Goal: Information Seeking & Learning: Learn about a topic

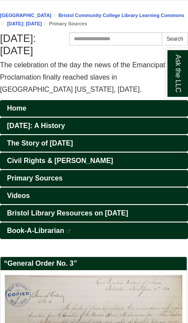
scroll to position [35, 0]
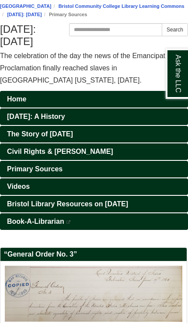
click at [91, 177] on link "Primary Sources" at bounding box center [94, 169] width 188 height 17
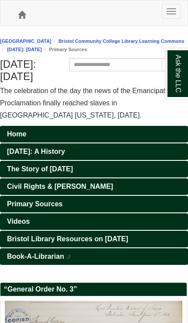
click at [121, 159] on link "[DATE]: A History" at bounding box center [94, 151] width 188 height 17
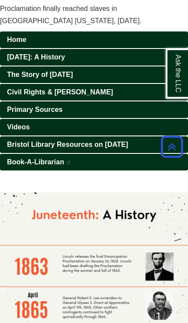
scroll to position [63, 0]
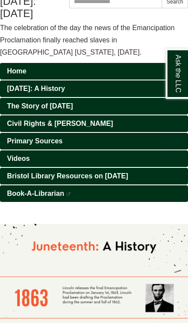
click at [112, 149] on link "Primary Sources" at bounding box center [94, 141] width 188 height 17
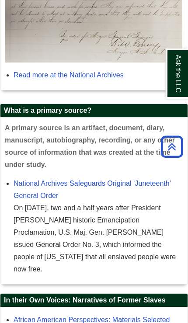
scroll to position [399, 0]
click at [109, 79] on link "Read more at the National Archives" at bounding box center [69, 74] width 110 height 7
